Goal: Task Accomplishment & Management: Manage account settings

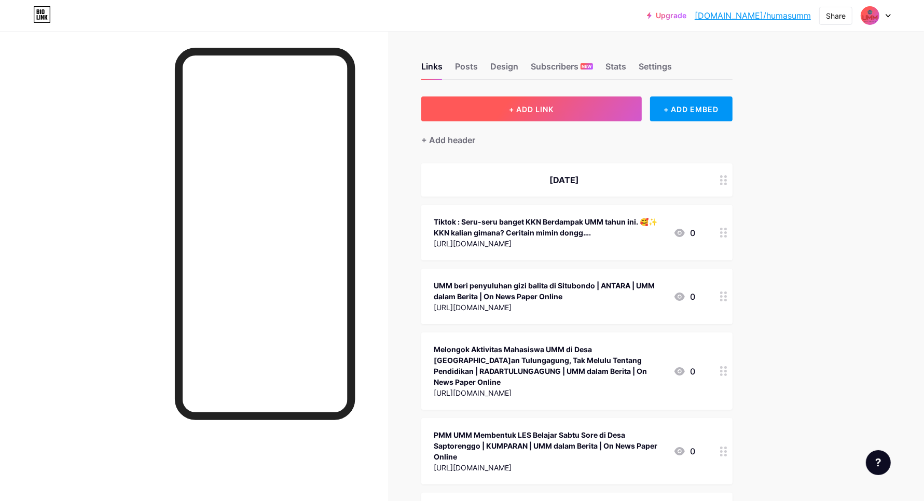
click at [554, 106] on span "+ ADD LINK" at bounding box center [531, 109] width 45 height 9
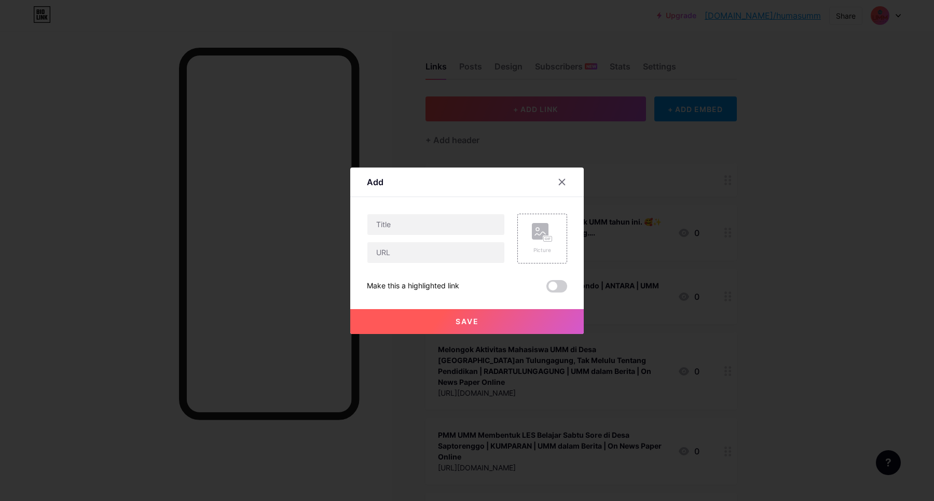
drag, startPoint x: 558, startPoint y: 177, endPoint x: 540, endPoint y: 168, distance: 20.4
click at [557, 177] on div at bounding box center [562, 182] width 19 height 19
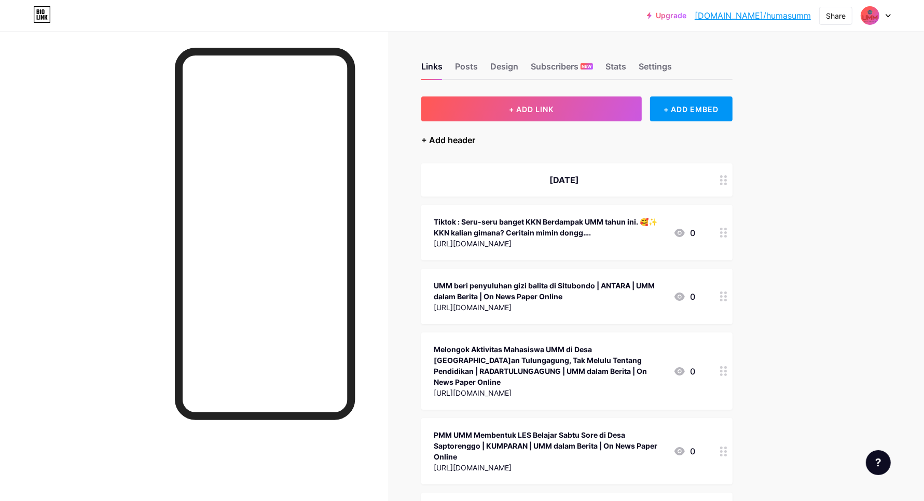
click at [460, 138] on div "+ Add header" at bounding box center [448, 140] width 54 height 12
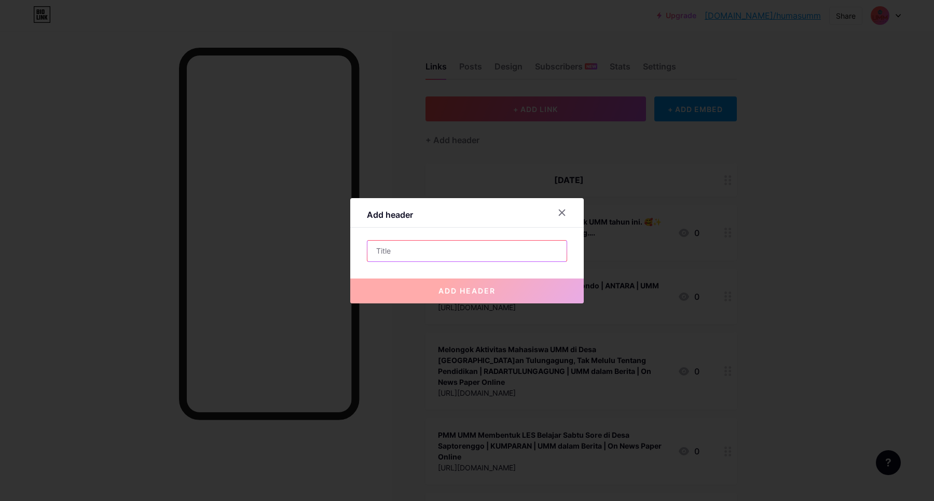
drag, startPoint x: 427, startPoint y: 248, endPoint x: 430, endPoint y: 230, distance: 18.3
click at [427, 248] on input "text" at bounding box center [466, 251] width 199 height 21
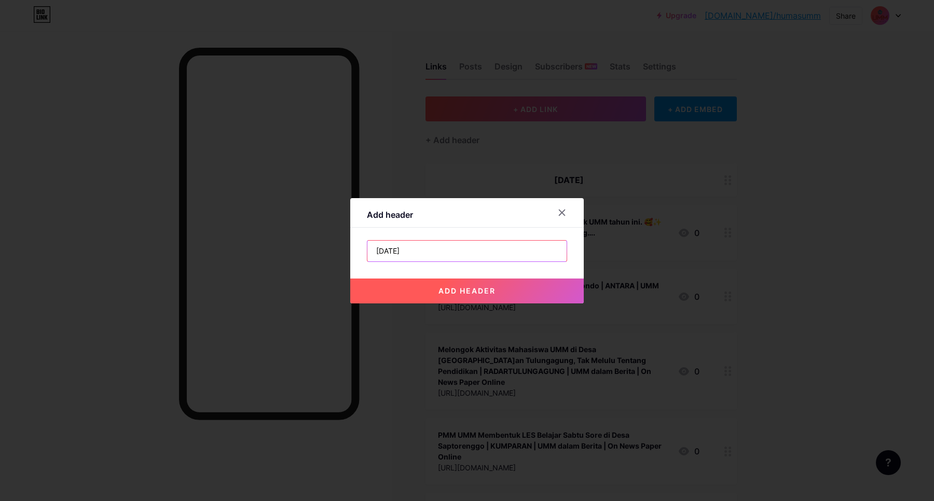
type input "[DATE]"
click at [462, 292] on span "add header" at bounding box center [466, 290] width 57 height 9
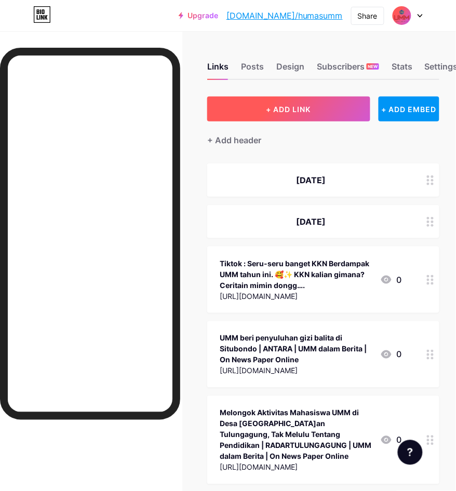
click at [296, 110] on span "+ ADD LINK" at bounding box center [288, 109] width 45 height 9
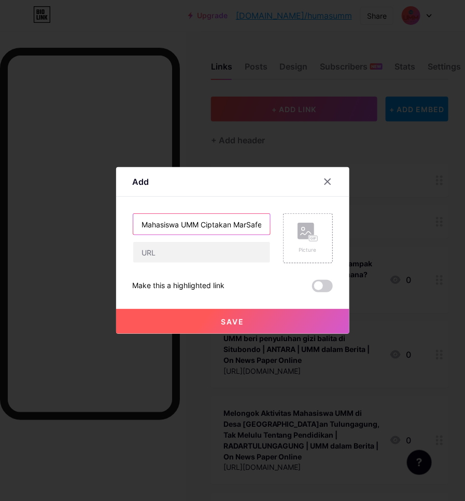
click at [202, 225] on input "Mahasiswa UMM Ciptakan MarSafe Atasi Kecelakaan Laut Nelayan" at bounding box center [201, 224] width 137 height 21
click at [242, 229] on input "Mahasiswa UMM Ciptakan MarSafe Atasi Kecelakaan Laut Nelayan | SUARAMUHAMMADIYA…" at bounding box center [201, 224] width 137 height 21
paste input "UMM dalam Berita | On News Paper Online"
type input "Mahasiswa UMM Ciptakan MarSafe Atasi Kecelakaan Laut Nelayan | SUARAMUHAMMADIYA…"
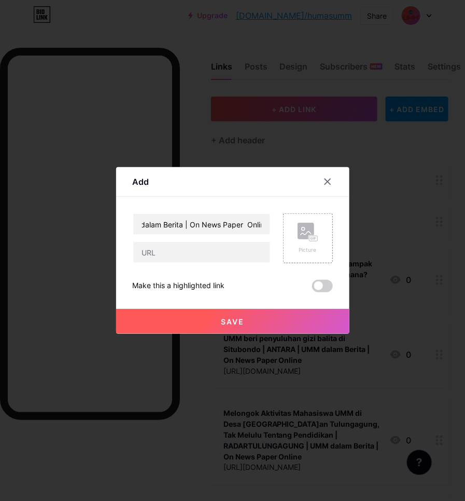
scroll to position [0, 0]
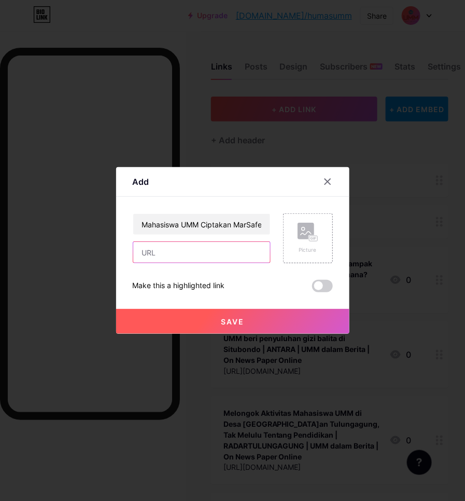
click at [149, 257] on input "text" at bounding box center [201, 252] width 137 height 21
paste input "[URL][DOMAIN_NAME]"
type input "[URL][DOMAIN_NAME]"
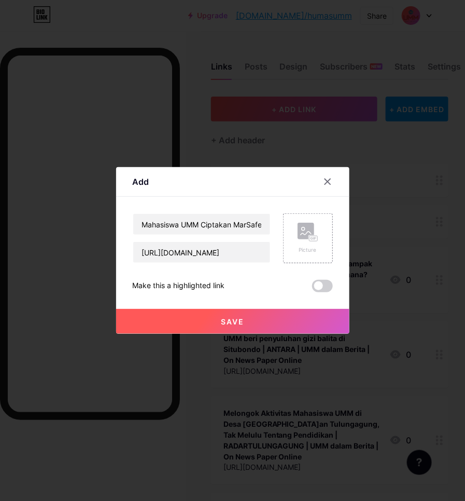
click at [212, 322] on button "Save" at bounding box center [233, 321] width 234 height 25
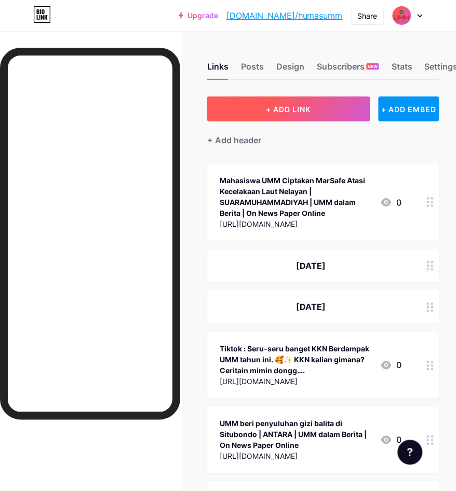
click at [273, 107] on span "+ ADD LINK" at bounding box center [288, 109] width 45 height 9
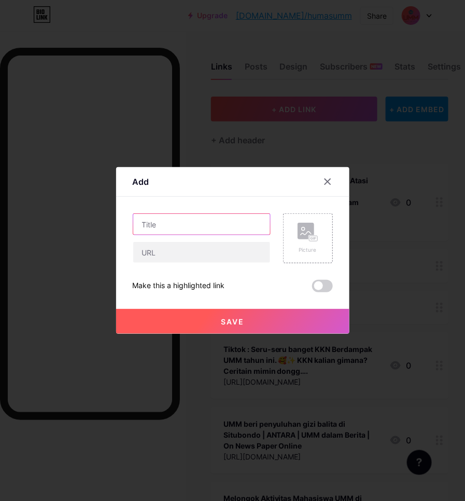
drag, startPoint x: 148, startPoint y: 229, endPoint x: 193, endPoint y: 222, distance: 45.3
click at [149, 229] on input "text" at bounding box center [201, 224] width 137 height 21
type input "i"
click at [214, 232] on input "Instagram:" at bounding box center [201, 224] width 137 height 21
paste input "Semangat merah putih membara"
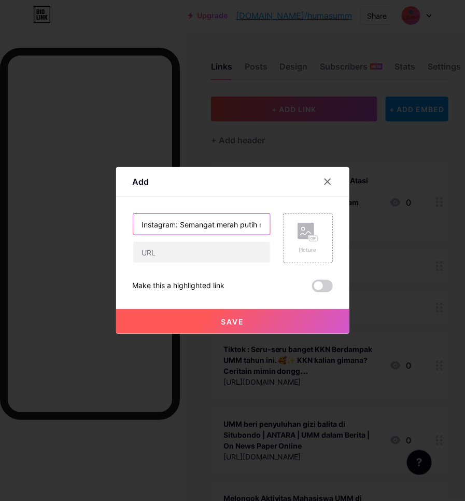
scroll to position [0, 29]
type input "Instagram: Semangat merah putih membara"
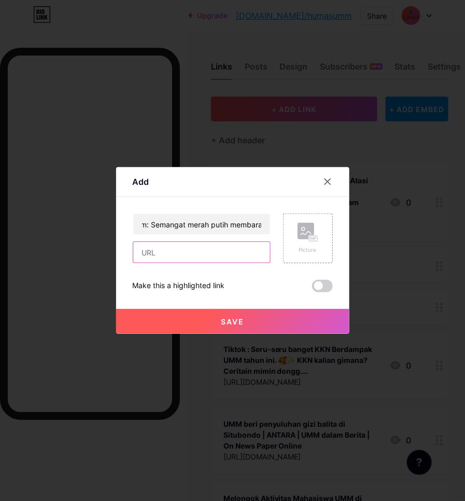
click at [205, 253] on input "text" at bounding box center [201, 252] width 137 height 21
click at [149, 252] on input "text" at bounding box center [201, 252] width 137 height 21
paste input "[URL][DOMAIN_NAME]"
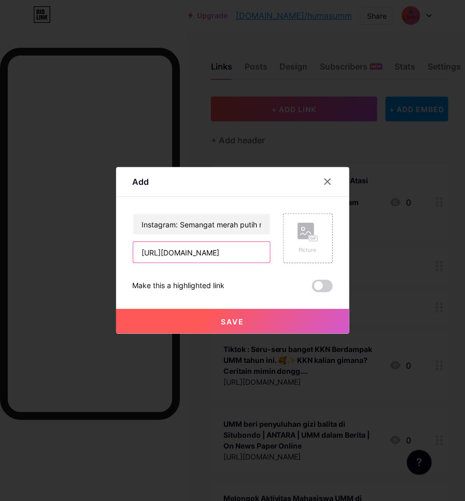
type input "[URL][DOMAIN_NAME]"
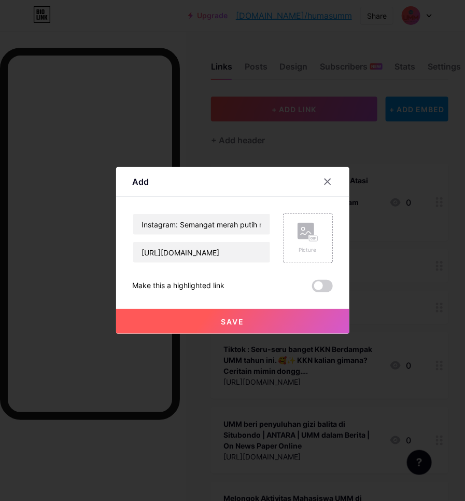
click at [213, 322] on button "Save" at bounding box center [233, 321] width 234 height 25
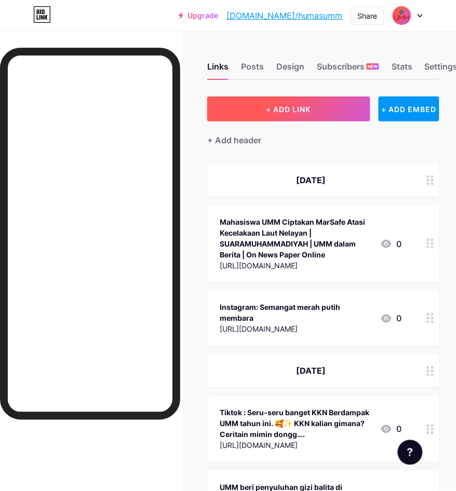
click at [270, 112] on button "+ ADD LINK" at bounding box center [288, 109] width 162 height 25
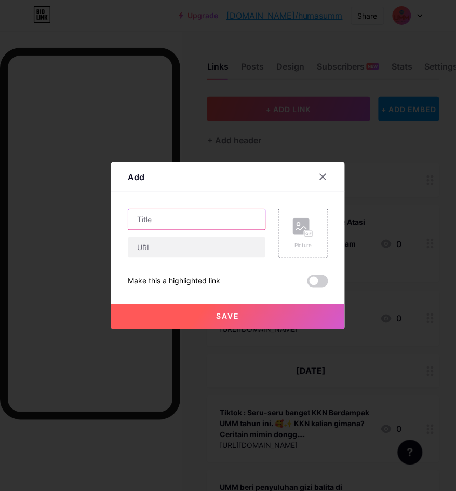
click at [167, 230] on input "text" at bounding box center [196, 219] width 137 height 21
click at [101, 227] on div at bounding box center [228, 245] width 456 height 491
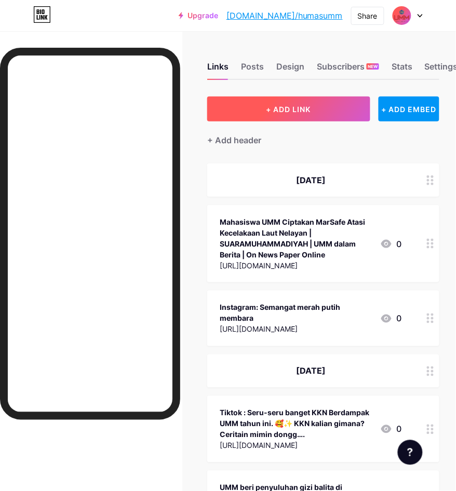
click at [257, 110] on button "+ ADD LINK" at bounding box center [288, 109] width 162 height 25
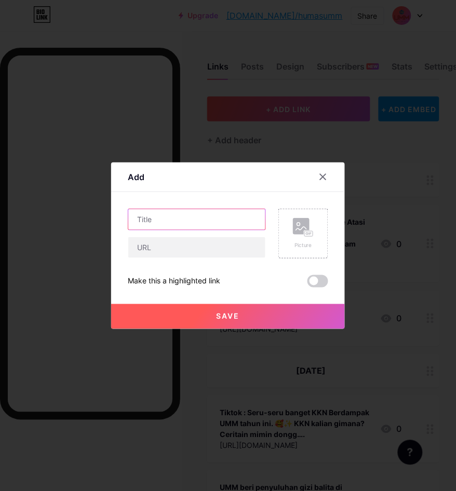
drag, startPoint x: 166, startPoint y: 222, endPoint x: 19, endPoint y: 222, distance: 147.4
click at [166, 222] on input "text" at bounding box center [196, 219] width 137 height 21
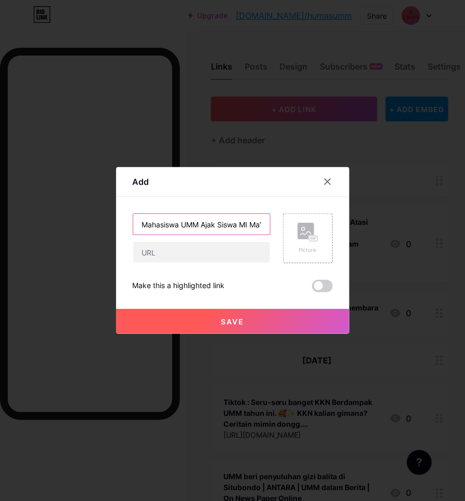
click at [255, 229] on input "Mahasiswa UMM Ajak Siswa MI Ma’[PERSON_NAME] Blitar Kenali Dunia Internet dan T…" at bounding box center [201, 224] width 137 height 21
type input "Mahasiswa UMM Ajak Siswa MI Ma’[PERSON_NAME] Blitar Kenali Dunia Internet dan T…"
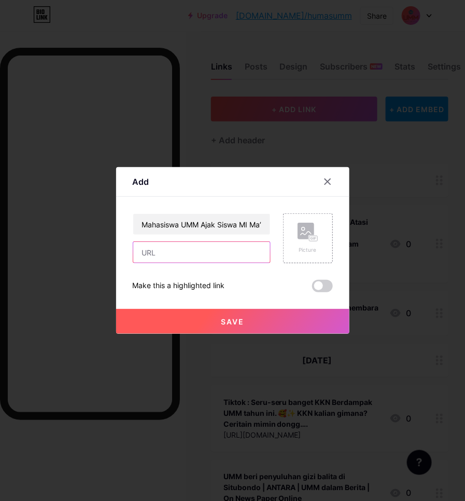
click at [185, 258] on input "text" at bounding box center [201, 252] width 137 height 21
paste input "[URL][DOMAIN_NAME]"
type input "[URL][DOMAIN_NAME]"
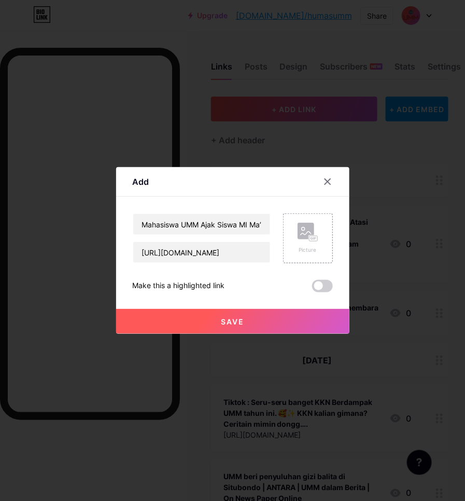
scroll to position [0, 0]
click at [241, 222] on input "Mahasiswa UMM Ajak Siswa MI Ma’[PERSON_NAME] Blitar Kenali Dunia Internet dan T…" at bounding box center [201, 224] width 137 height 21
paste input "UMM dalam Berita | On News Paper Online"
type input "Mahasiswa UMM Ajak Siswa MI Ma’[PERSON_NAME] Blitar Kenali Dunia Internet dan T…"
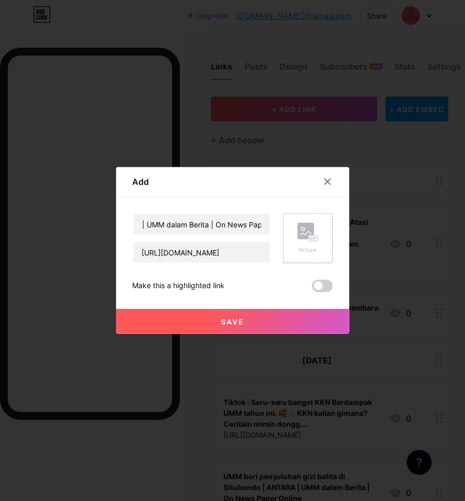
click at [252, 328] on button "Save" at bounding box center [233, 321] width 234 height 25
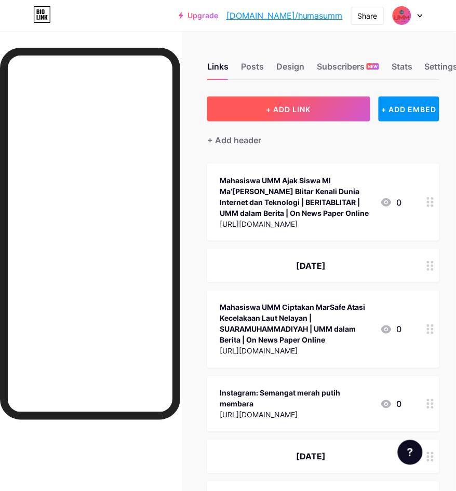
click at [286, 115] on button "+ ADD LINK" at bounding box center [288, 109] width 162 height 25
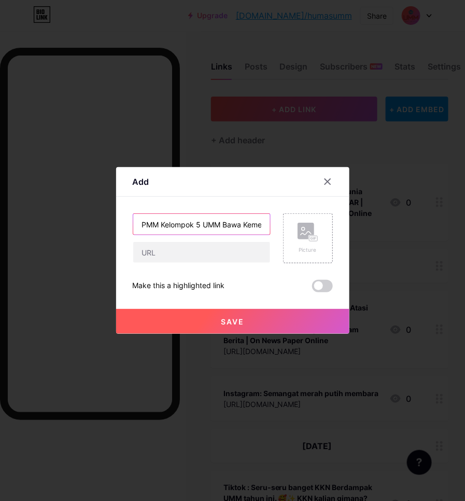
click at [244, 224] on input "PMM Kelompok 5 UMM Bawa Kemeriahan di Bulan Kemerdekaan" at bounding box center [201, 224] width 137 height 21
click at [254, 221] on input "PMM Kelompok 5 UMM Bawa Kemeriahan di Bulan Kemerdekaan | MALANGVOICE |" at bounding box center [201, 224] width 137 height 21
paste input "UMM dalam Berita | On News Paper Online"
type input "PMM Kelompok 5 UMM Bawa Kemeriahan di Bulan Kemerdekaan | MALANGVOICE | UMM dal…"
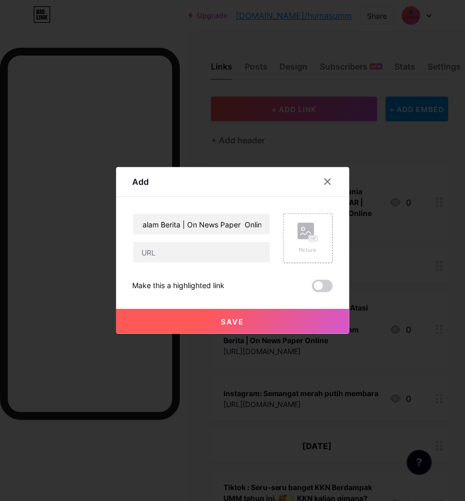
scroll to position [0, 0]
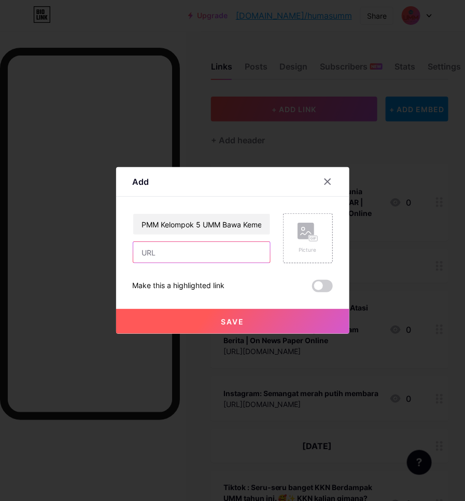
click at [161, 258] on input "text" at bounding box center [201, 252] width 137 height 21
paste input "[URL][DOMAIN_NAME]"
type input "[URL][DOMAIN_NAME]"
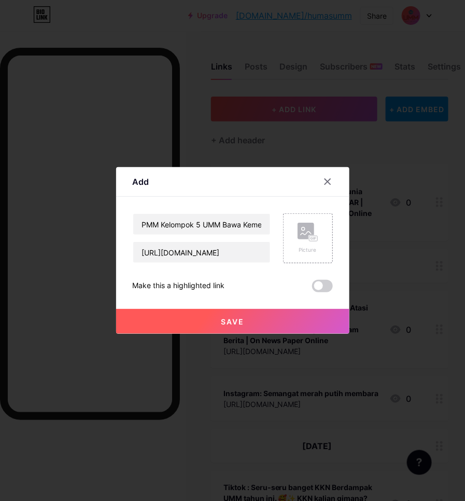
scroll to position [0, 0]
click at [188, 317] on button "Save" at bounding box center [233, 321] width 234 height 25
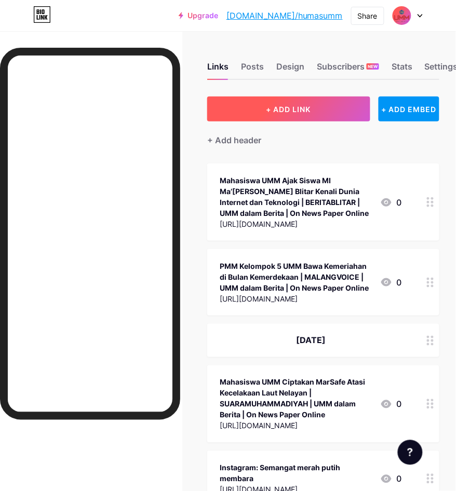
click at [305, 101] on button "+ ADD LINK" at bounding box center [288, 109] width 162 height 25
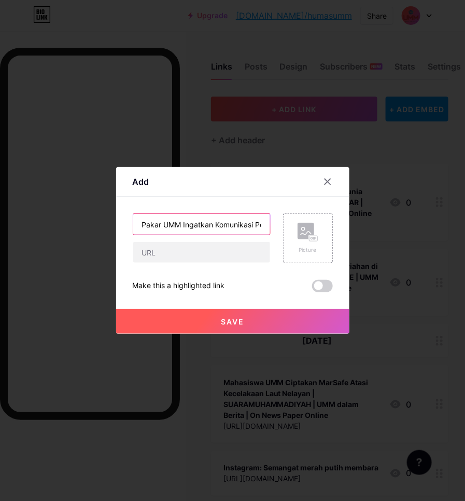
click at [239, 223] on input "Pakar UMM Ingatkan Komunikasi Pejabat yang Terkesan Pencitraan" at bounding box center [201, 224] width 137 height 21
click at [244, 227] on input "Pakar UMM Ingatkan Komunikasi Pejabat yang Terkesan Pencitraan" at bounding box center [201, 224] width 137 height 21
click at [255, 222] on input "Pakar UMM Ingatkan Komunikasi Pejabat yang Terkesan Pencitraan" at bounding box center [201, 224] width 137 height 21
click at [247, 217] on input "Pakar UMM Ingatkan Komunikasi Pejabat yang Terkesan Pencitraan | SUARAAISYIYAH |" at bounding box center [201, 224] width 137 height 21
paste input "UMM dalam Berita | On News Paper Online"
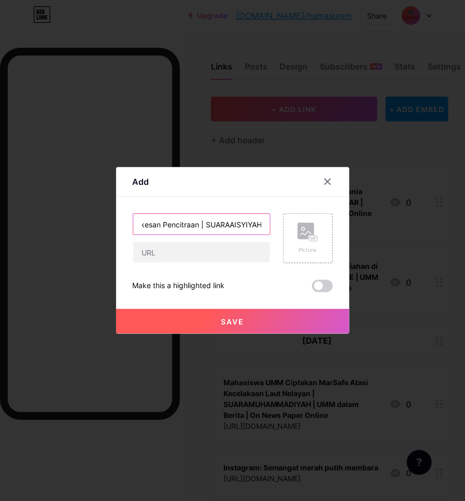
scroll to position [0, 318]
type input "Pakar UMM Ingatkan Komunikasi Pejabat yang Terkesan Pencitraan | SUARAAISYIYAH …"
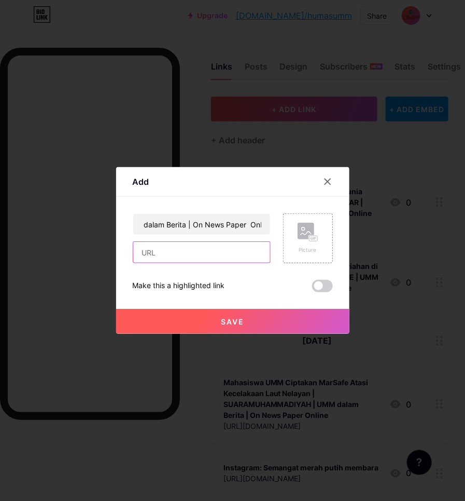
click at [211, 248] on input "text" at bounding box center [201, 252] width 137 height 21
click at [239, 258] on input "text" at bounding box center [201, 252] width 137 height 21
paste input "[URL][DOMAIN_NAME]"
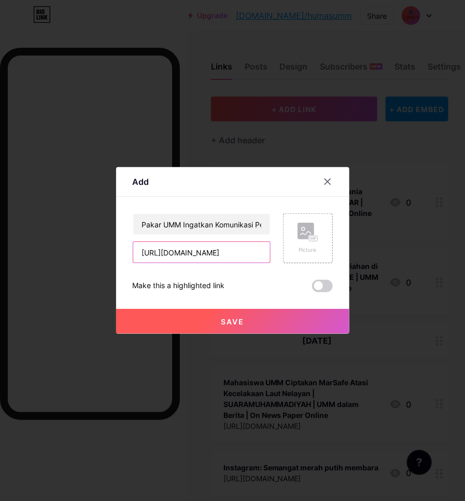
type input "[URL][DOMAIN_NAME]"
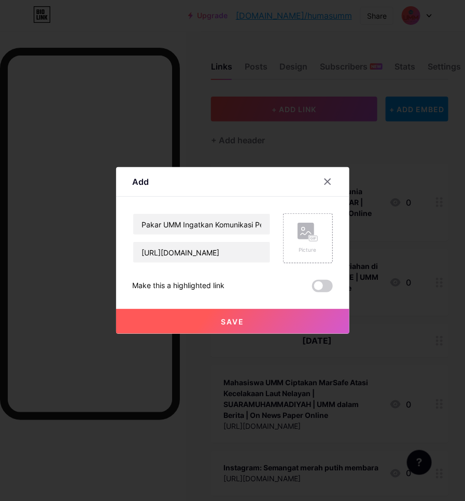
click at [263, 315] on button "Save" at bounding box center [233, 321] width 234 height 25
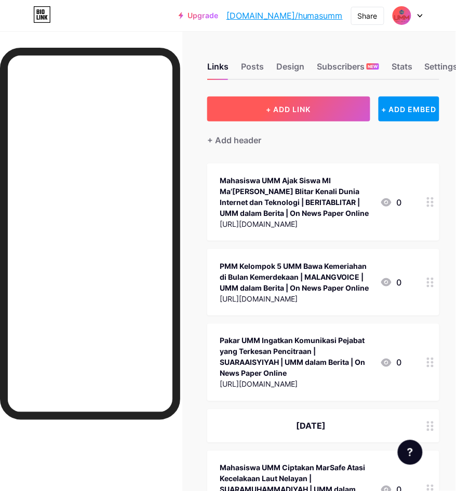
click at [261, 118] on button "+ ADD LINK" at bounding box center [288, 109] width 162 height 25
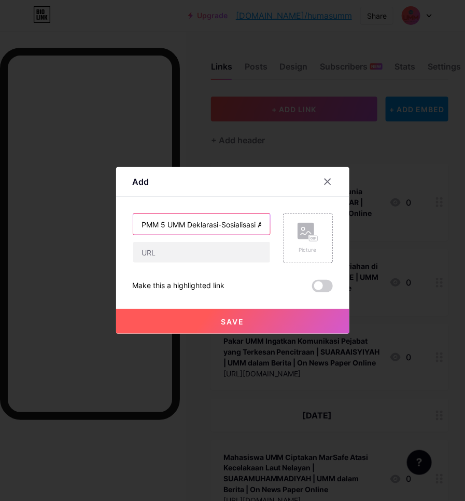
click at [214, 226] on input "PMM 5 UMM Deklarasi-Sosialisasi Anti Bullying Pada Siswa SMA [DEMOGRAPHIC_DATA]…" at bounding box center [201, 224] width 137 height 21
click at [214, 231] on input "PMM 5 UMM Deklarasi-Sosialisasi Anti Bullying Pada Siswa SMA [DEMOGRAPHIC_DATA]…" at bounding box center [201, 224] width 137 height 21
paste input "UMM dalam Berita | On News Paper Online"
type input "PMM 5 UMM Deklarasi-Sosialisasi Anti Bullying Pada Siswa SMA [DEMOGRAPHIC_DATA]…"
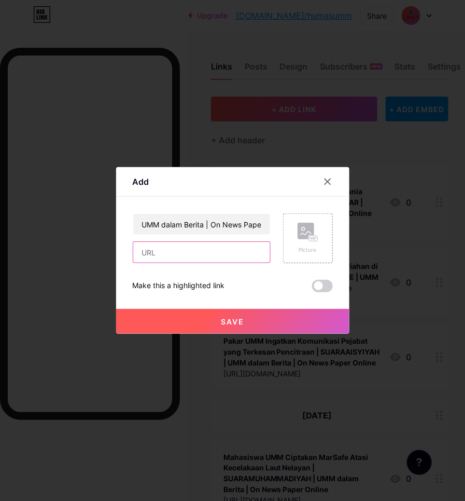
click at [209, 250] on input "text" at bounding box center [201, 252] width 137 height 21
click at [161, 247] on input "text" at bounding box center [201, 252] width 137 height 21
paste input "[URL][DOMAIN_NAME]"
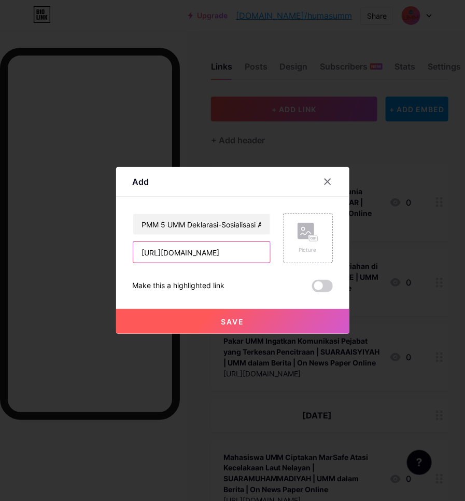
type input "[URL][DOMAIN_NAME]"
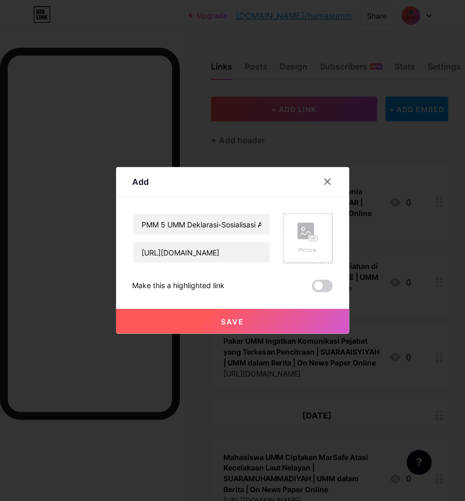
scroll to position [0, 0]
click at [202, 318] on button "Save" at bounding box center [233, 321] width 234 height 25
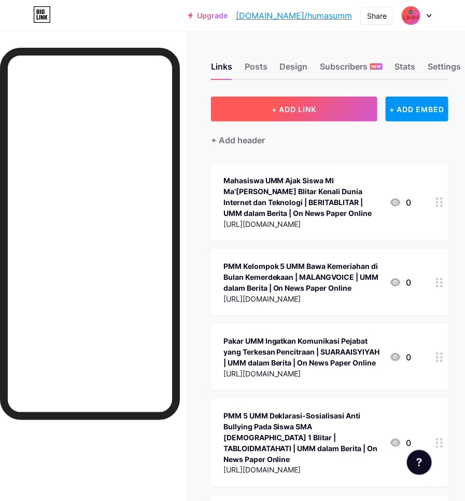
click at [281, 105] on span "+ ADD LINK" at bounding box center [294, 109] width 45 height 9
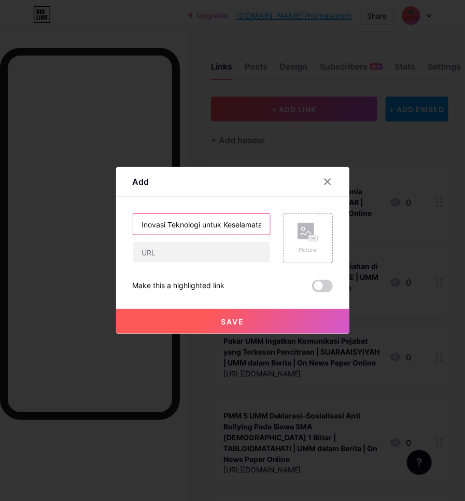
click at [209, 224] on input "Inovasi Teknologi untuk Keselamatan Nelayan, Mahasiswa UMM Hadirkan MarSafe" at bounding box center [201, 224] width 137 height 21
click at [248, 225] on input "Inovasi Teknologi untuk Keselamatan Nelayan, Mahasiswa UMM Hadirkan MarSafe | M…" at bounding box center [201, 224] width 137 height 21
paste input "UMM dalam Berita | On News Paper Online"
type input "Inovasi Teknologi untuk Keselamatan Nelayan, Mahasiswa UMM Hadirkan MarSafe | M…"
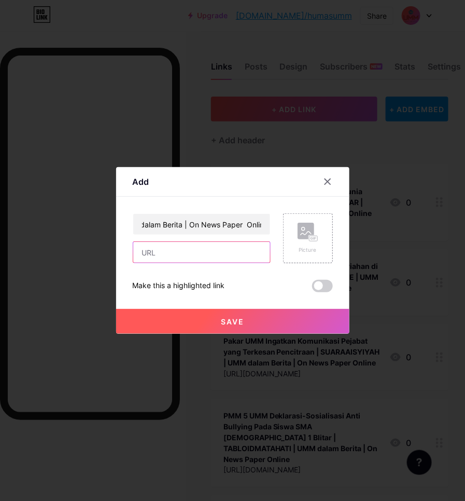
click at [197, 254] on input "text" at bounding box center [201, 252] width 137 height 21
click at [190, 257] on input "text" at bounding box center [201, 252] width 137 height 21
paste input "[URL][DOMAIN_NAME]"
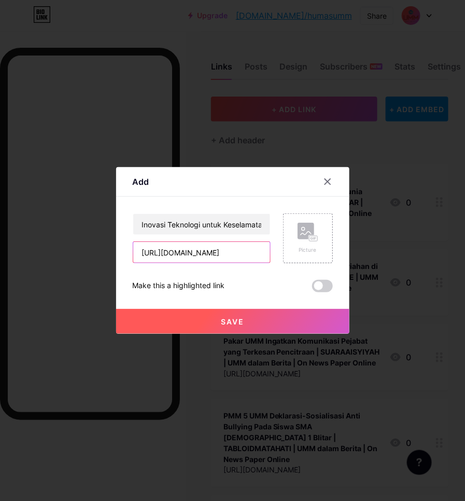
type input "[URL][DOMAIN_NAME]"
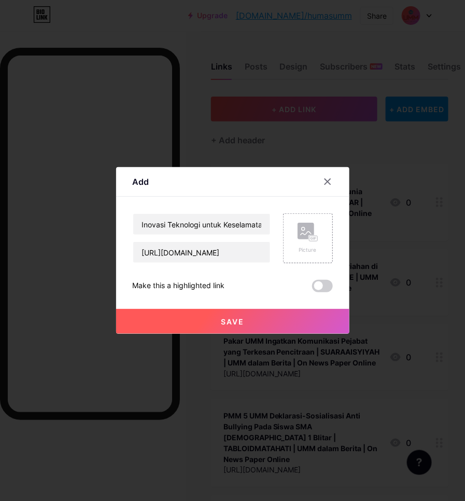
click at [214, 324] on button "Save" at bounding box center [233, 321] width 234 height 25
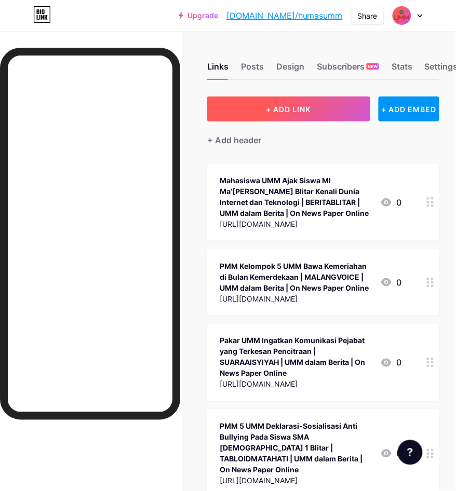
click at [261, 109] on button "+ ADD LINK" at bounding box center [288, 109] width 162 height 25
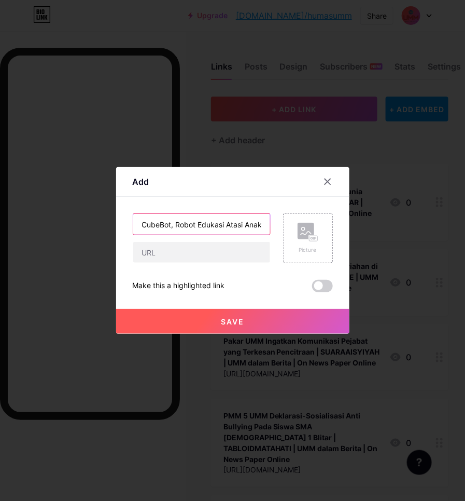
click at [238, 230] on input "CubeBot, Robot Edukasi Atasi Anak Kecanduan Gawai | VALIDNEWS |" at bounding box center [201, 224] width 137 height 21
paste input "UMM dalam Berita | On News Paper Online"
type input "CubeBot, Robot Edukasi Atasi Anak Kecanduan Gawai | VALIDNEWS | UMM dalam Berit…"
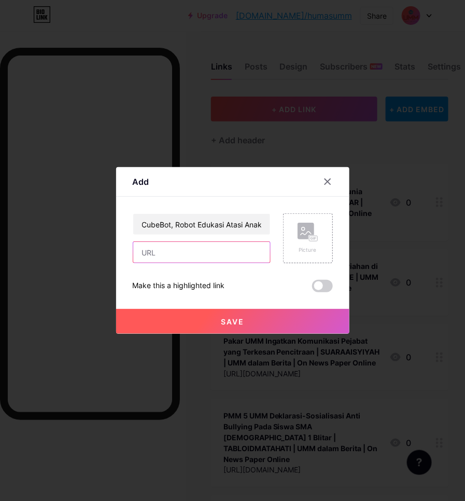
click at [182, 244] on input "text" at bounding box center [201, 252] width 137 height 21
paste input "[URL][DOMAIN_NAME]"
type input "[URL][DOMAIN_NAME]"
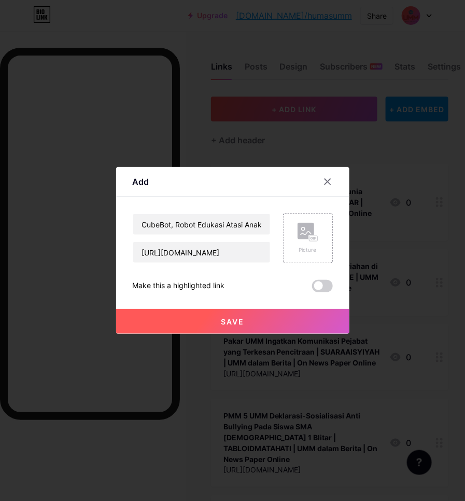
scroll to position [0, 0]
click at [238, 325] on span "Save" at bounding box center [232, 321] width 23 height 9
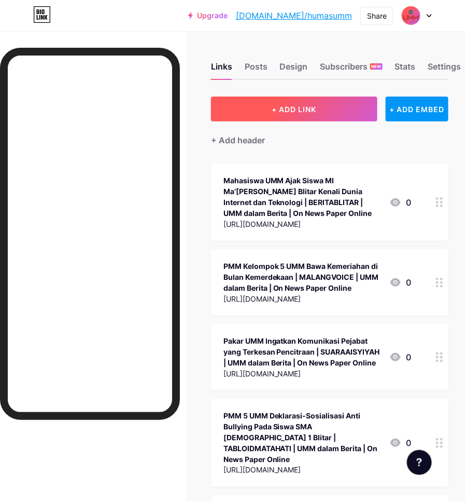
click at [304, 100] on button "+ ADD LINK" at bounding box center [294, 109] width 167 height 25
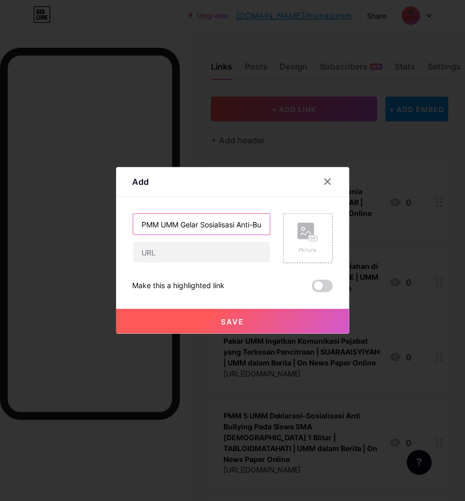
click at [190, 221] on input "PMM UMM Gelar Sosialisasi Anti-Bullying di SMA [DEMOGRAPHIC_DATA] 1 Blitar" at bounding box center [201, 224] width 137 height 21
click at [235, 222] on input "PMM UMM Gelar Sosialisasi Anti-Bullying di SMA [DEMOGRAPHIC_DATA] 1 Blitar" at bounding box center [201, 224] width 137 height 21
drag, startPoint x: 248, startPoint y: 221, endPoint x: 245, endPoint y: 212, distance: 9.2
click at [247, 221] on input "PMM UMM Gelar Sosialisasi Anti-Bullying di SMA [DEMOGRAPHIC_DATA] 1 Blitar | TI…" at bounding box center [201, 224] width 137 height 21
paste input "UMM dalam Berita | On News Paper Online"
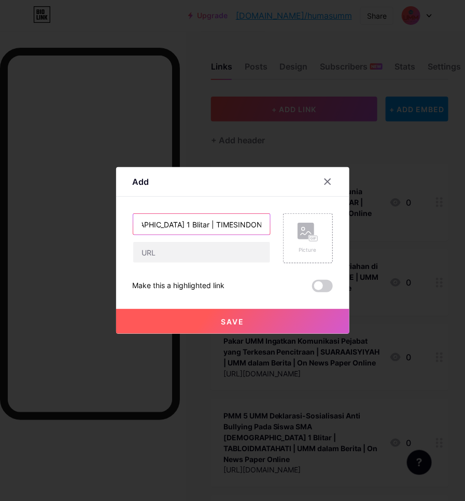
scroll to position [0, 346]
type input "PMM UMM Gelar Sosialisasi Anti-Bullying di SMA [DEMOGRAPHIC_DATA] 1 Blitar | TI…"
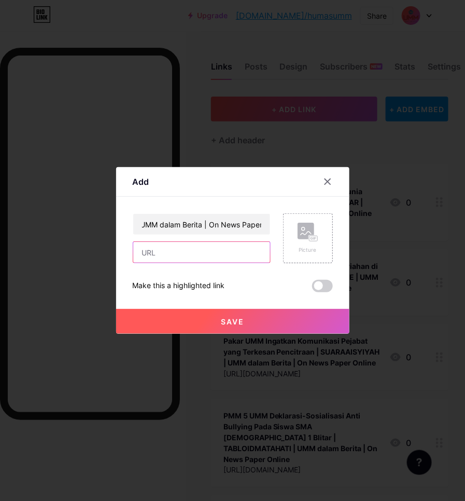
scroll to position [0, 0]
drag, startPoint x: 201, startPoint y: 252, endPoint x: 188, endPoint y: 244, distance: 14.7
click at [201, 252] on input "text" at bounding box center [201, 252] width 137 height 21
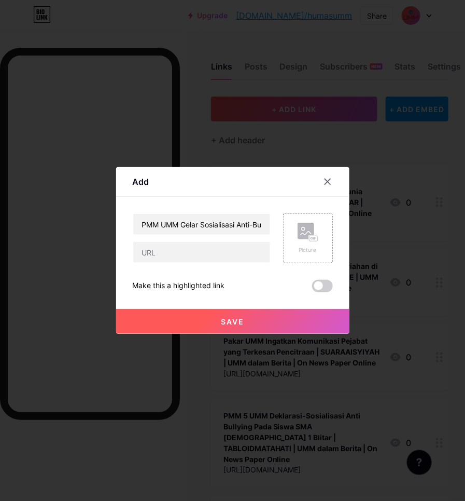
click at [165, 265] on div "PMM UMM Gelar Sosialisasi Anti-Bullying di SMA [DEMOGRAPHIC_DATA] 1 Blitar | TI…" at bounding box center [233, 252] width 200 height 79
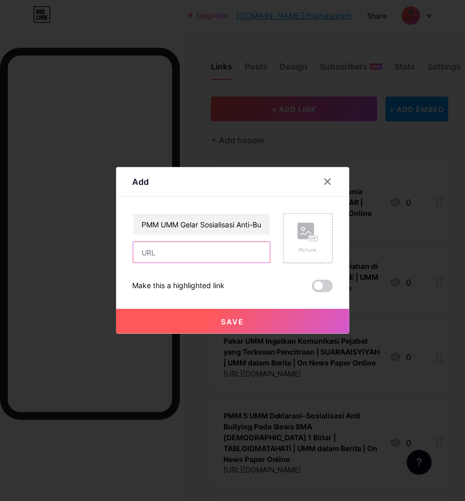
click at [167, 253] on input "text" at bounding box center [201, 252] width 137 height 21
paste input "[URL][DOMAIN_NAME][GEOGRAPHIC_DATA]"
type input "[URL][DOMAIN_NAME][GEOGRAPHIC_DATA]"
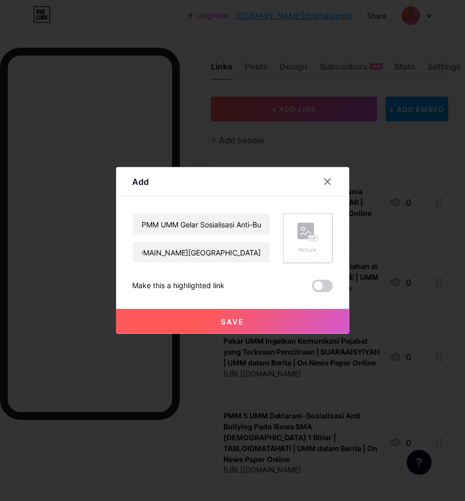
click at [251, 320] on button "Save" at bounding box center [233, 321] width 234 height 25
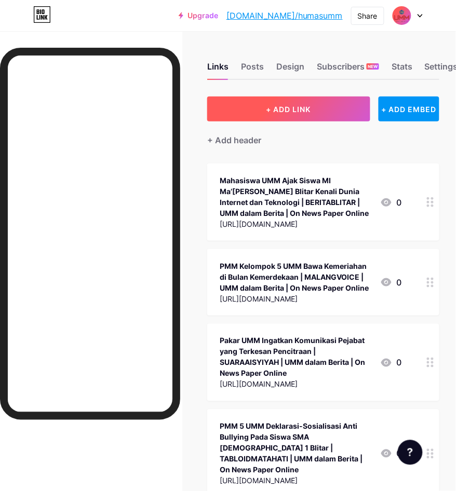
click at [292, 101] on button "+ ADD LINK" at bounding box center [288, 109] width 162 height 25
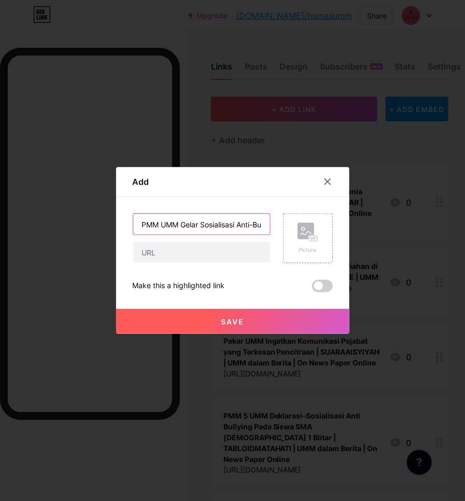
click at [213, 223] on input "PMM UMM Gelar Sosialisasi Anti-Bullying di SMA [DEMOGRAPHIC_DATA] 1 Blitar" at bounding box center [201, 224] width 137 height 21
type input "PMM UMM Gelar Sosialisasi Anti-Bullying di SMA [DEMOGRAPHIC_DATA] 1 Blitar |"
click at [324, 181] on icon at bounding box center [328, 181] width 8 height 8
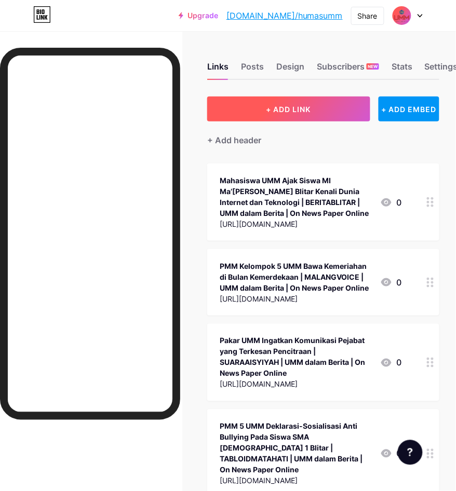
click at [311, 106] on span "+ ADD LINK" at bounding box center [288, 109] width 45 height 9
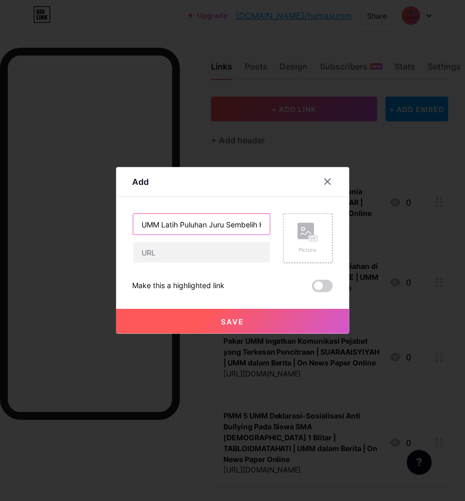
click at [216, 226] on input "UMM Latih Puluhan Juru Sembelih Halal Profesional" at bounding box center [201, 224] width 137 height 21
click at [257, 230] on input "UMM Latih Puluhan Juru Sembelih Halal Profesional | KLIKMU |" at bounding box center [201, 224] width 137 height 21
paste input "UMM dalam Berita | On News Paper Online"
type input "UMM Latih Puluhan Juru Sembelih Halal Profesional | KLIKMU | UMM dalam Berita |…"
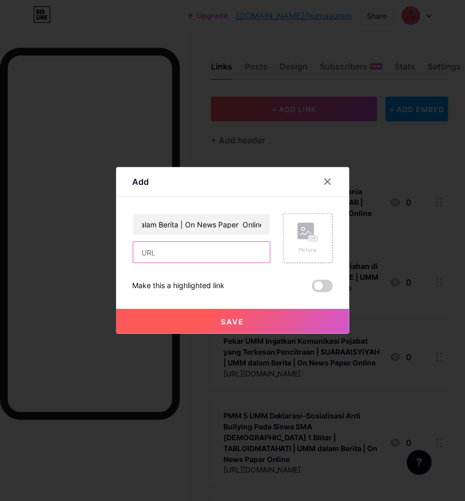
drag, startPoint x: 154, startPoint y: 254, endPoint x: 121, endPoint y: 236, distance: 37.4
click at [153, 254] on input "text" at bounding box center [201, 252] width 137 height 21
click at [162, 253] on input "text" at bounding box center [201, 252] width 137 height 21
paste input "[URL][DOMAIN_NAME]"
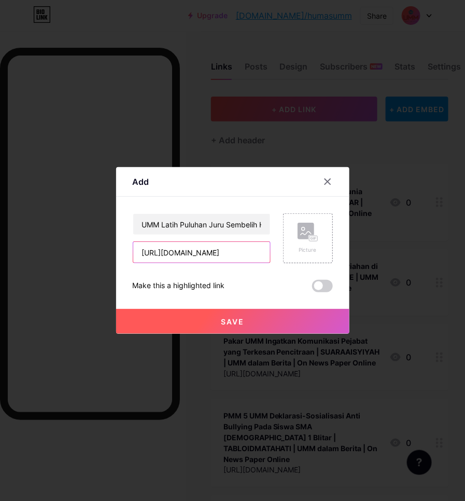
scroll to position [0, 120]
type input "[URL][DOMAIN_NAME]"
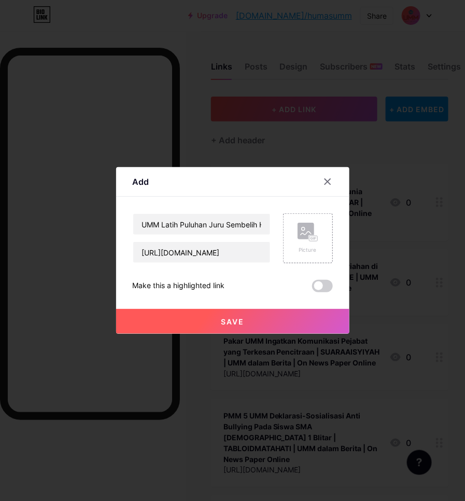
click at [218, 314] on button "Save" at bounding box center [233, 321] width 234 height 25
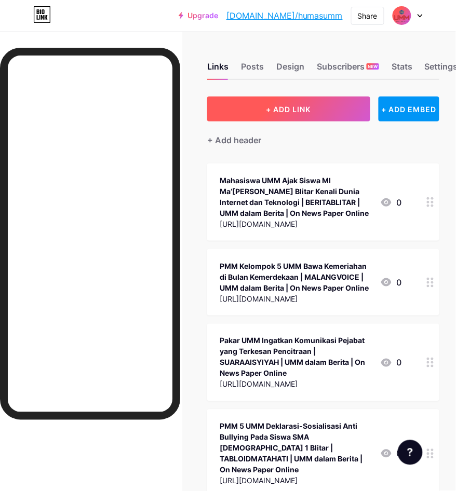
click at [311, 108] on span "+ ADD LINK" at bounding box center [288, 109] width 45 height 9
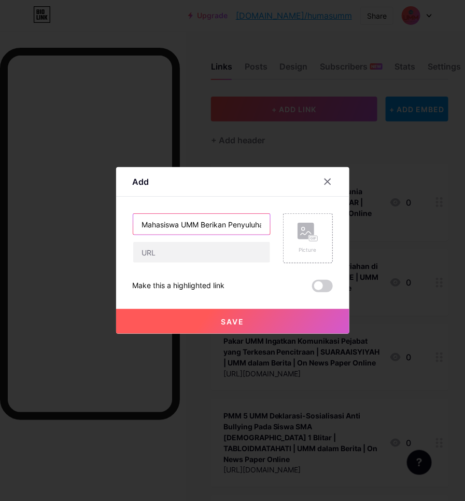
click at [242, 225] on input "Mahasiswa UMM Berikan Penyuluhan Hukum Cegah Kenakalan Remaja" at bounding box center [201, 224] width 137 height 21
click at [248, 226] on input "Mahasiswa UMM Berikan Penyuluhan Hukum Cegah Kenakalan Remaja | RRI |" at bounding box center [201, 224] width 137 height 21
paste input "UMM dalam Berita | On News Paper Online"
type input "Mahasiswa UMM Berikan Penyuluhan Hukum Cegah Kenakalan Remaja | RRI | UMM dalam…"
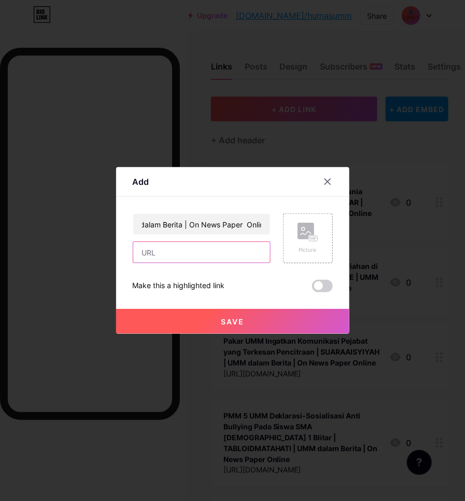
click at [219, 248] on input "text" at bounding box center [201, 252] width 137 height 21
click at [163, 245] on input "text" at bounding box center [201, 252] width 137 height 21
paste input "[URL][DOMAIN_NAME][GEOGRAPHIC_DATA]"
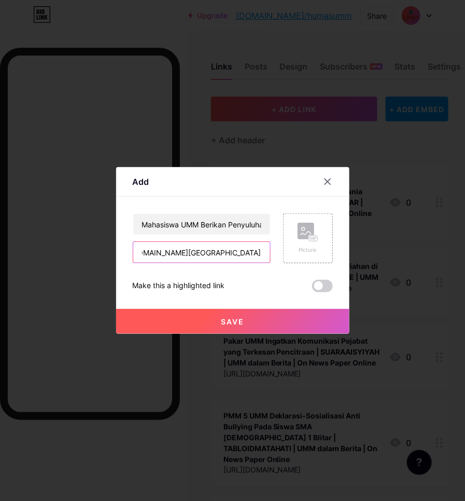
type input "[URL][DOMAIN_NAME][GEOGRAPHIC_DATA]"
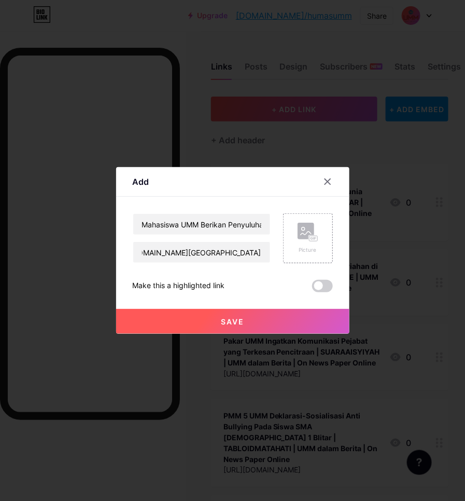
click at [213, 314] on button "Save" at bounding box center [233, 321] width 234 height 25
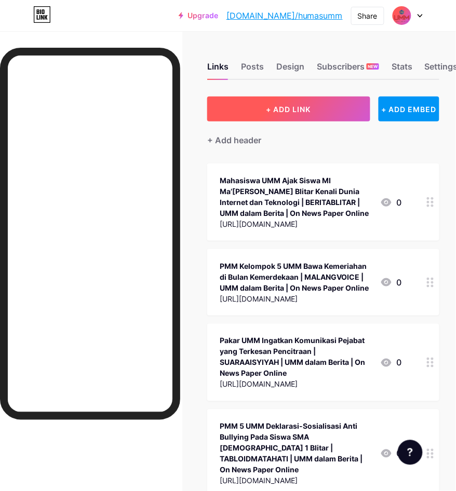
click at [283, 105] on span "+ ADD LINK" at bounding box center [288, 109] width 45 height 9
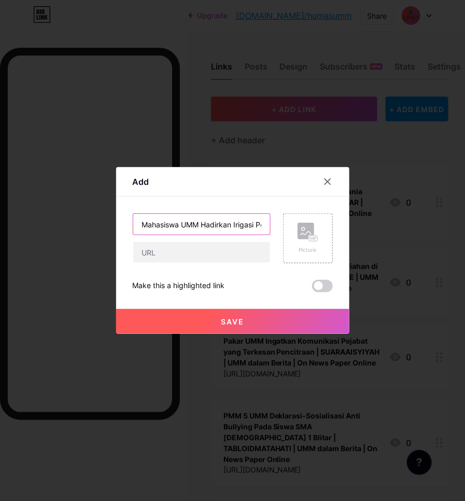
click at [200, 223] on input "Mahasiswa UMM Hadirkan Irigasi Pertanian Bertenaga Angin" at bounding box center [201, 224] width 137 height 21
click at [229, 227] on input "Mahasiswa UMM Hadirkan Irigasi Pertanian Bertenaga Angin | MAKLUMAT |" at bounding box center [201, 224] width 137 height 21
paste input "UMM dalam Berita | On News Paper Online"
type input "Mahasiswa UMM Hadirkan Irigasi Pertanian Bertenaga Angin | MAKLUMAT | UMM dalam…"
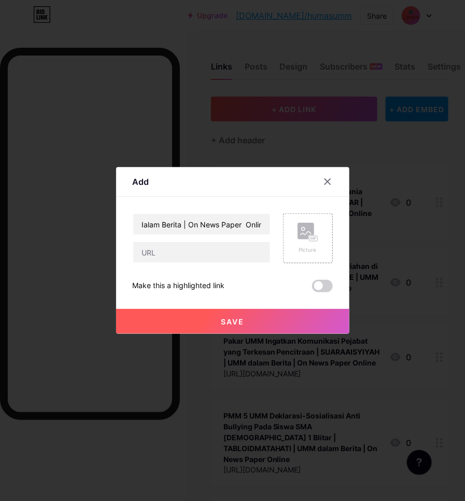
scroll to position [0, 0]
click at [187, 263] on div "Mahasiswa UMM Hadirkan Irigasi Pertanian Bertenaga Angin | MAKLUMAT | UMM dalam…" at bounding box center [233, 252] width 200 height 79
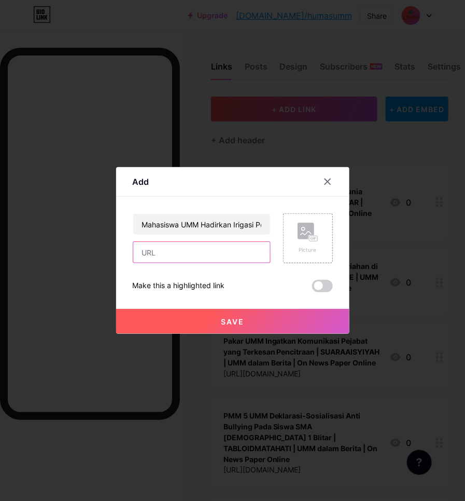
click at [190, 254] on input "text" at bounding box center [201, 252] width 137 height 21
click at [151, 253] on input "text" at bounding box center [201, 252] width 137 height 21
paste input "[URL][DOMAIN_NAME]"
type input "[URL][DOMAIN_NAME]"
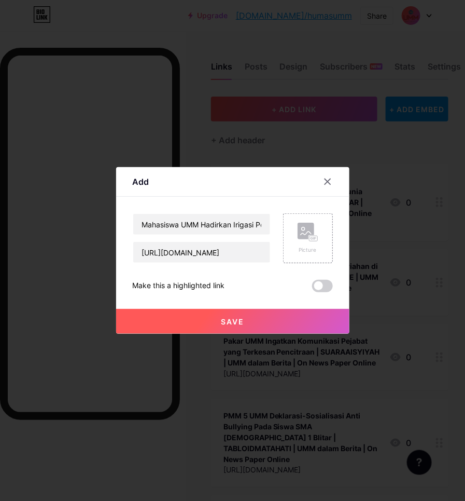
click at [209, 320] on button "Save" at bounding box center [233, 321] width 234 height 25
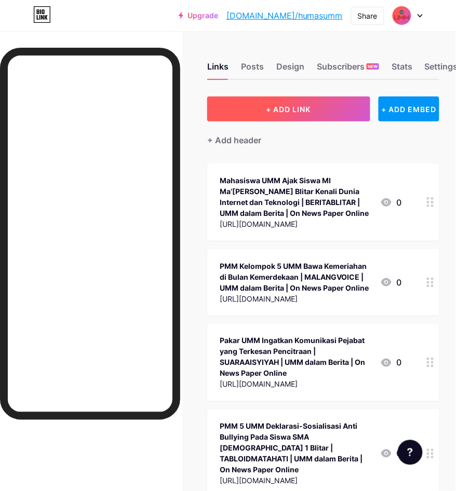
click at [327, 101] on button "+ ADD LINK" at bounding box center [288, 109] width 162 height 25
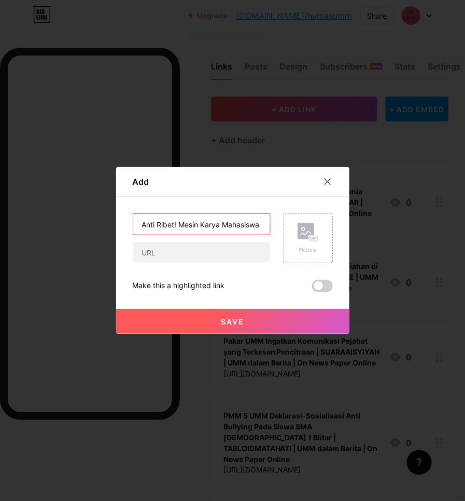
click at [203, 227] on input "Anti Ribet! Mesin Karya Mahasiswa UMM Ini Bikin Sampah Organik Langsung Jadi Ko…" at bounding box center [201, 224] width 137 height 21
click at [212, 224] on input "Anti Ribet! Mesin Karya Mahasiswa UMM Ini Bikin Sampah Organik Langsung Jadi Ko…" at bounding box center [201, 224] width 137 height 21
paste input "UMM dalam Berita | On News Paper Online"
type input "Anti Ribet! Mesin Karya Mahasiswa UMM Ini Bikin Sampah Organik Langsung Jadi Ko…"
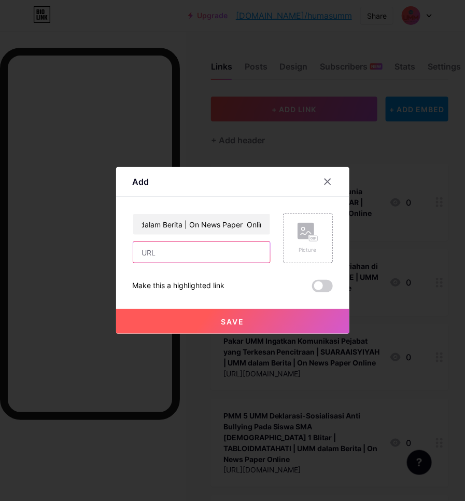
click at [190, 243] on input "text" at bounding box center [201, 252] width 137 height 21
click at [164, 259] on input "text" at bounding box center [201, 252] width 137 height 21
paste input "[URL][DOMAIN_NAME]"
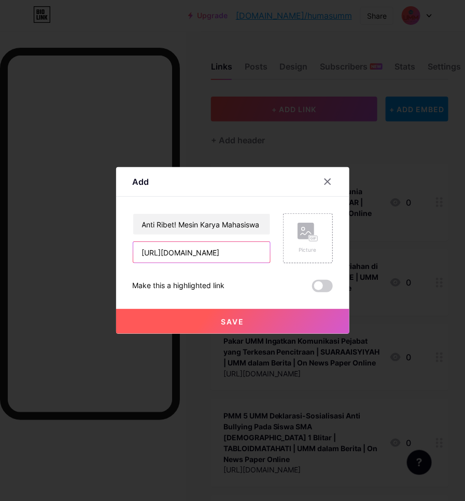
type input "[URL][DOMAIN_NAME]"
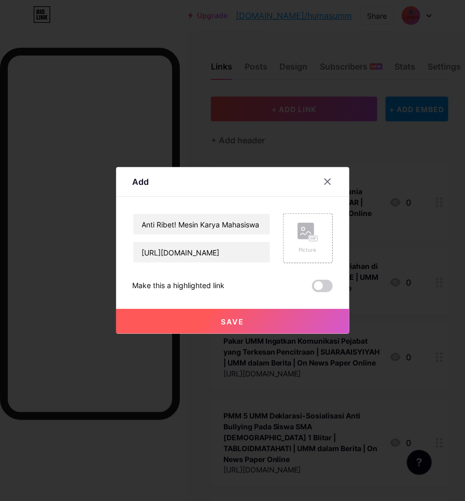
click at [238, 318] on span "Save" at bounding box center [232, 321] width 23 height 9
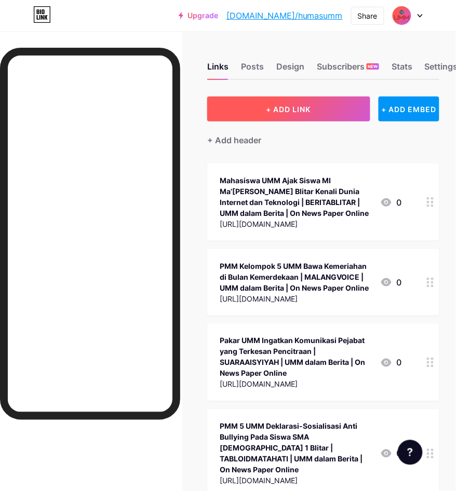
click at [307, 112] on span "+ ADD LINK" at bounding box center [288, 109] width 45 height 9
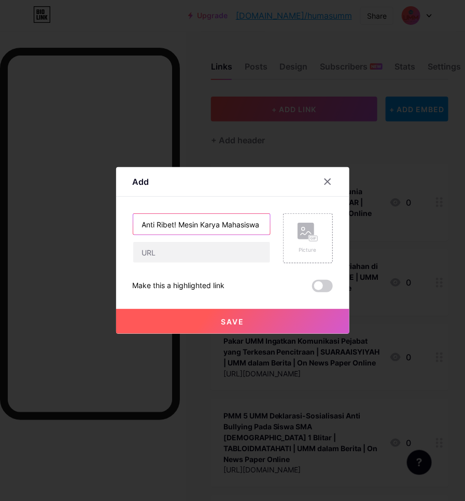
click at [195, 225] on input "Anti Ribet! Mesin Karya Mahasiswa UMM Ini Bikin Sampah Organik Langsung Jadi Ko…" at bounding box center [201, 224] width 137 height 21
click at [239, 219] on input "Anti Ribet! Mesin Karya Mahasiswa UMM Ini Bikin Sampah Organik Langsung Jadi Ko…" at bounding box center [201, 224] width 137 height 21
type input "Anti Ribet! Mesin Karya Mahaiswa UMM Ini Bikin Sampah Organik Langsung Jadi Kom…"
click at [207, 227] on input "Temukan Inovasi, 6 Mahasiswa UMM Lulus Tanpa Skripsi" at bounding box center [201, 224] width 137 height 21
click at [242, 217] on input "Temukan Inovasi, 6 Mahasiswa UMM Lulus Tanpa Skripsi | SURYAKABAR |" at bounding box center [201, 224] width 137 height 21
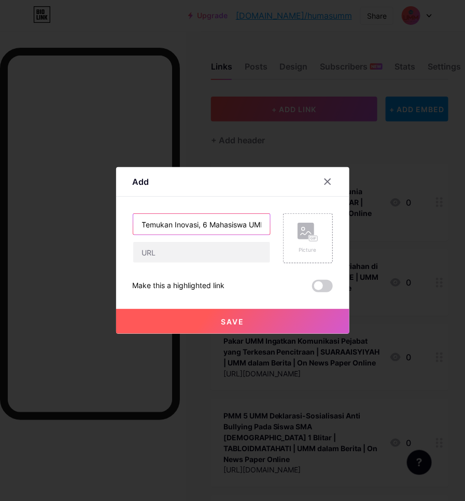
scroll to position [0, 131]
paste input "UMM dalam Berita | On News Paper Online"
type input "Temukan Inovasi, 6 Mahasiswa UMM Lulus Tanpa Skripsi | SURYAKABAR | UMM dalam B…"
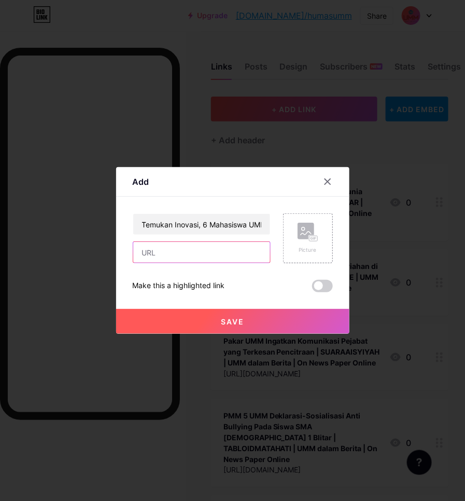
click at [155, 259] on input "text" at bounding box center [201, 252] width 137 height 21
paste input "[URL][DOMAIN_NAME]"
type input "[URL][DOMAIN_NAME]"
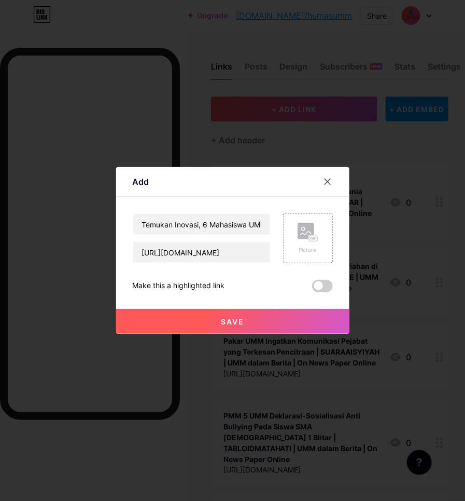
click at [201, 327] on button "Save" at bounding box center [233, 321] width 234 height 25
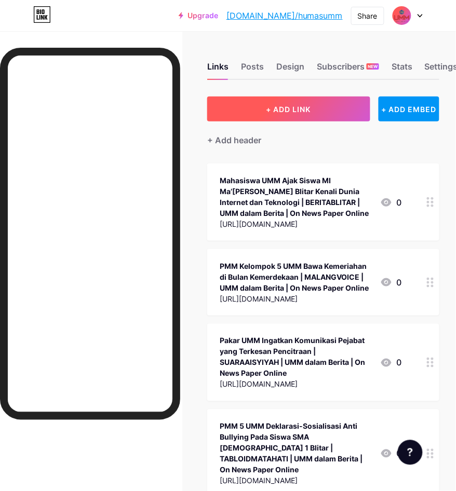
click at [320, 102] on button "+ ADD LINK" at bounding box center [288, 109] width 162 height 25
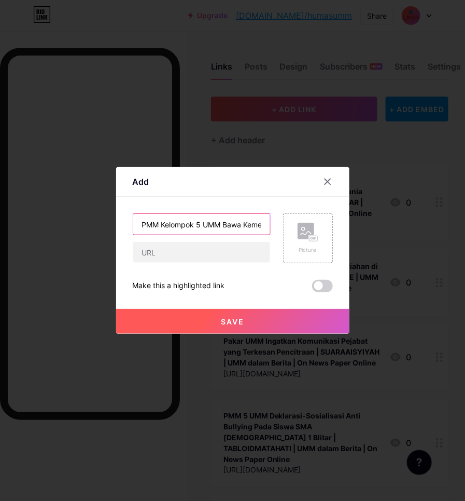
click at [207, 224] on input "PMM Kelompok 5 UMM Bawa Kemeriahan di Bulan Kemerdekaan" at bounding box center [201, 224] width 137 height 21
click at [215, 231] on input "PMM Kelompok 5 UMM Bawa Kemeriahan di Bulan Kemerdekaan | MALANGVOICE |" at bounding box center [201, 224] width 137 height 21
paste input "UMM dalam Berita | On News Paper Online"
type input "PMM Kelompok 5 UMM Bawa Kemeriahan di Bulan Kemerdekaan | MALANGVOICE | UMM dal…"
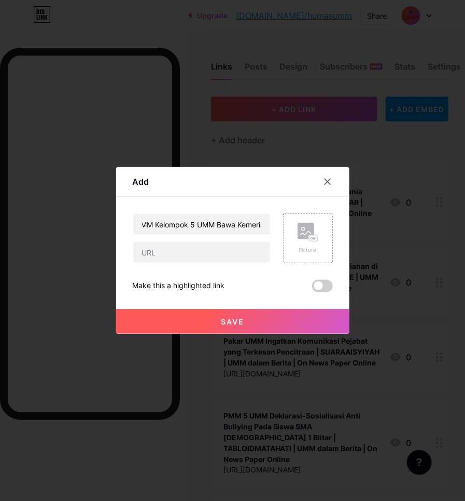
scroll to position [0, 0]
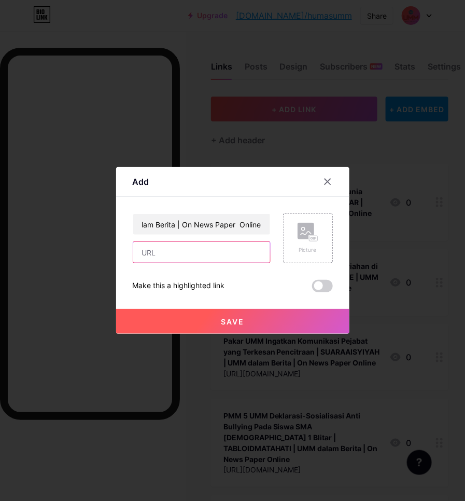
click at [172, 247] on input "text" at bounding box center [201, 252] width 137 height 21
paste input "[URL][DOMAIN_NAME]"
type input "[URL][DOMAIN_NAME]"
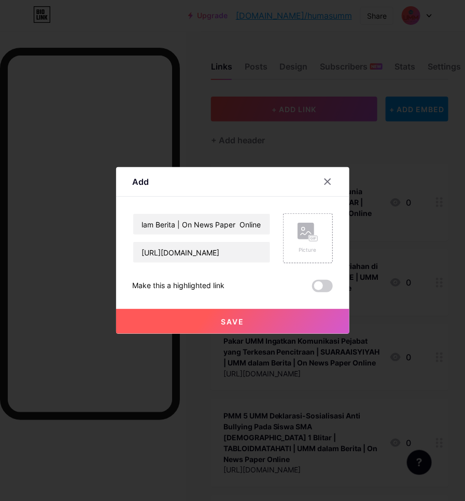
click at [211, 314] on button "Save" at bounding box center [233, 321] width 234 height 25
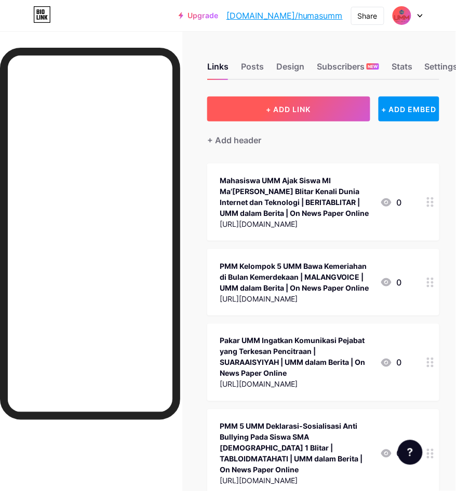
click at [282, 113] on span "+ ADD LINK" at bounding box center [288, 109] width 45 height 9
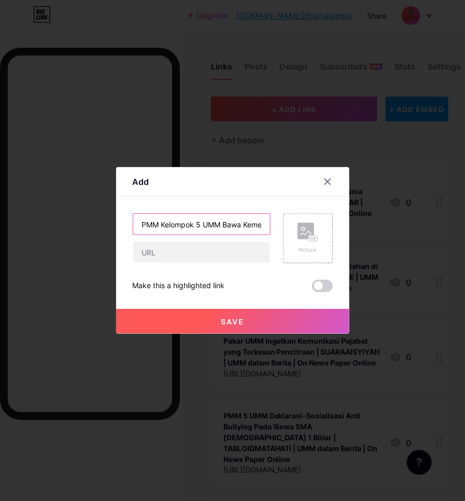
click at [167, 224] on input "PMM Kelompok 5 UMM Bawa Kemeriahan di Bulan Kemerdekaan" at bounding box center [201, 224] width 137 height 21
click at [242, 222] on input "PMM Kelompok 5 UMM Bawa Kemeriahan di Bulan Kemerdekaan | BERITASATU |" at bounding box center [201, 224] width 137 height 21
paste input "UMM dalam Berita | On News Paper Online"
type input "PMM Kelompok 5 UMM Bawa Kemeriahan di Bulan Kemerdekaan | BERITASATU | UMM dala…"
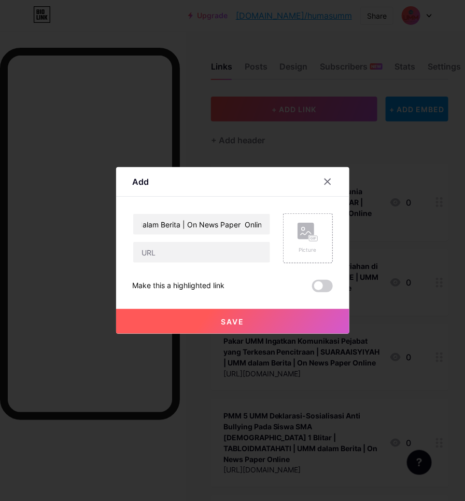
scroll to position [0, 0]
click at [184, 265] on div "PMM Kelompok 5 UMM Bawa Kemeriahan di Bulan Kemerdekaan | BERITASATU | UMM dala…" at bounding box center [233, 252] width 200 height 79
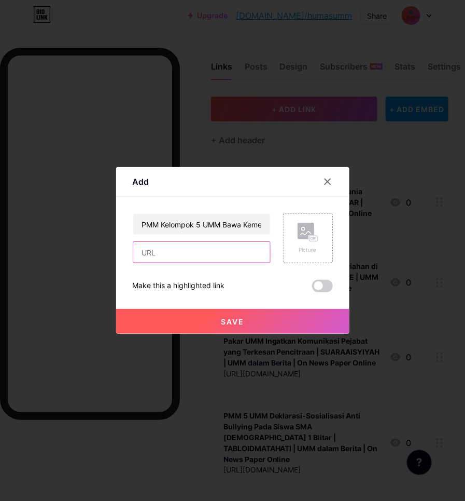
click at [185, 258] on input "text" at bounding box center [201, 252] width 137 height 21
paste input "[URL][DOMAIN_NAME]"
type input "[URL][DOMAIN_NAME]"
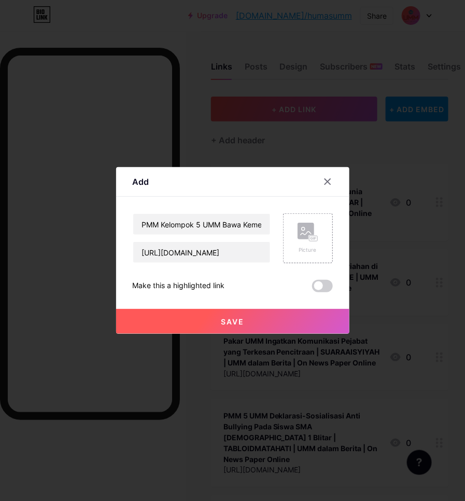
click at [227, 321] on span "Save" at bounding box center [232, 321] width 23 height 9
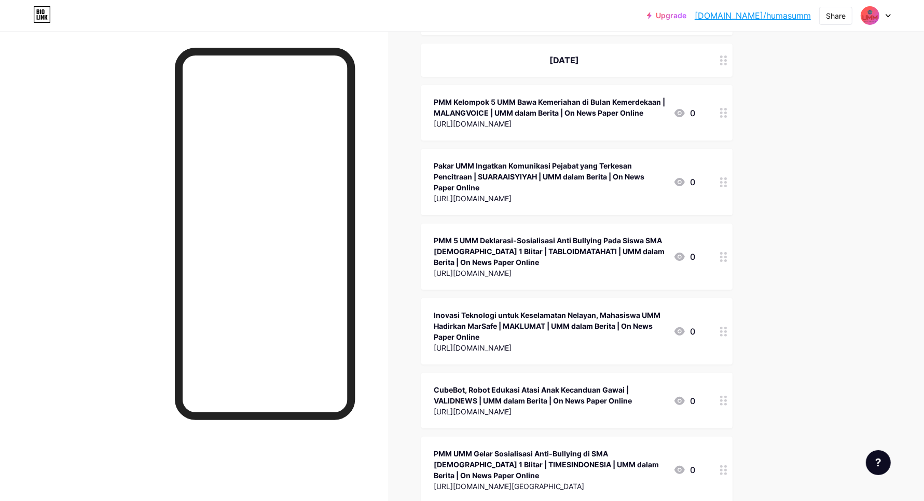
scroll to position [0, 0]
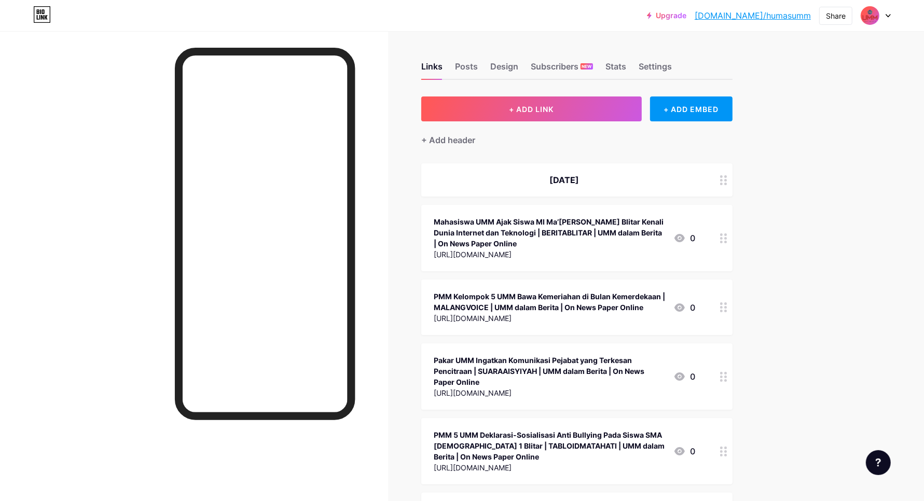
click at [470, 62] on div "Posts" at bounding box center [466, 69] width 23 height 19
click at [505, 66] on div "Design" at bounding box center [504, 69] width 28 height 19
click at [507, 71] on div "Design" at bounding box center [504, 69] width 28 height 19
click at [74, 95] on div at bounding box center [194, 281] width 388 height 501
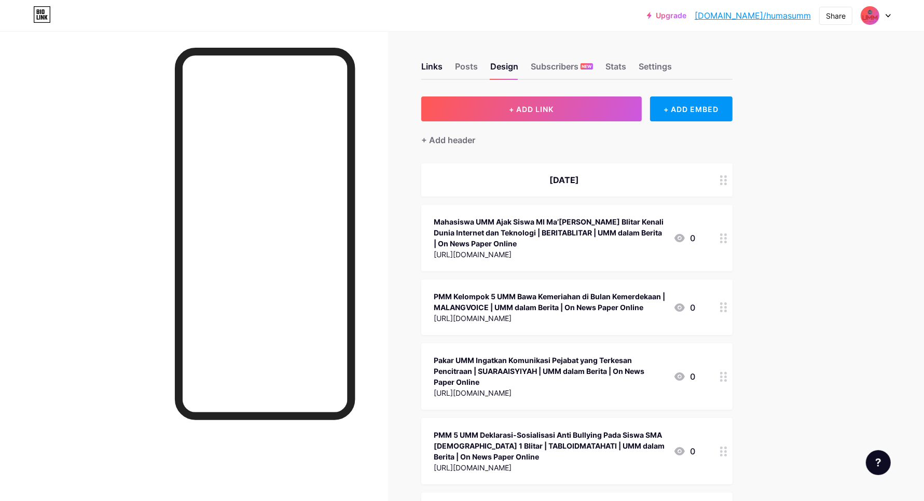
click at [73, 95] on div at bounding box center [194, 281] width 388 height 501
click at [37, 126] on div at bounding box center [194, 281] width 388 height 501
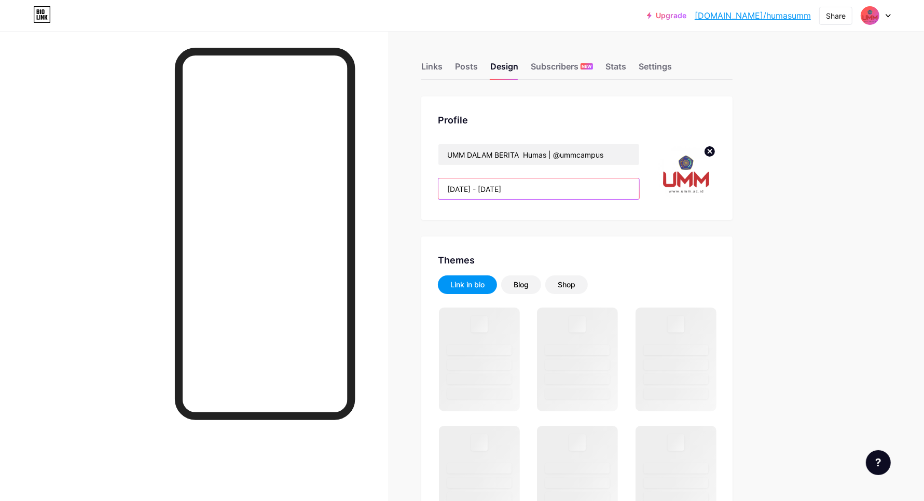
click at [524, 185] on input "[DATE] - [DATE]" at bounding box center [538, 188] width 201 height 21
click at [531, 190] on input "[DATE] - [DATE]" at bounding box center [538, 188] width 201 height 21
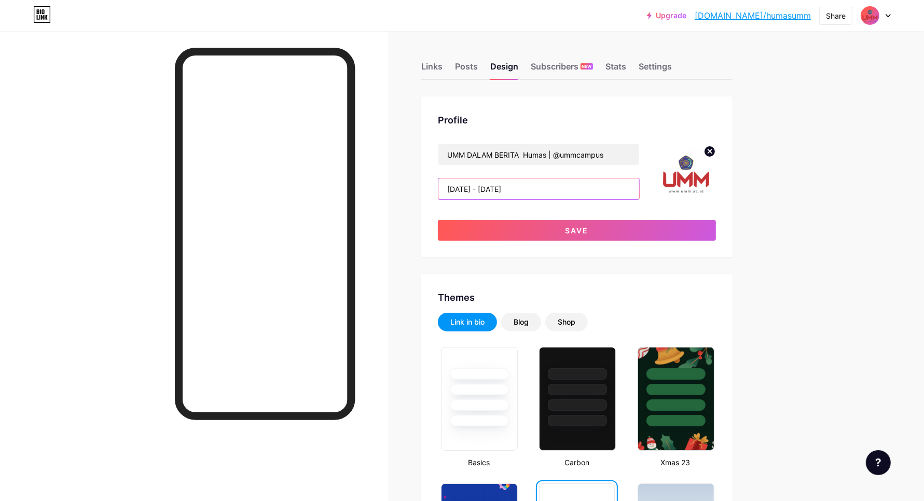
click at [545, 192] on input "[DATE] - [DATE]" at bounding box center [538, 188] width 201 height 21
click at [542, 190] on input "[DATE] - [DATE]" at bounding box center [538, 188] width 201 height 21
type input "[DATE] - [DATE]"
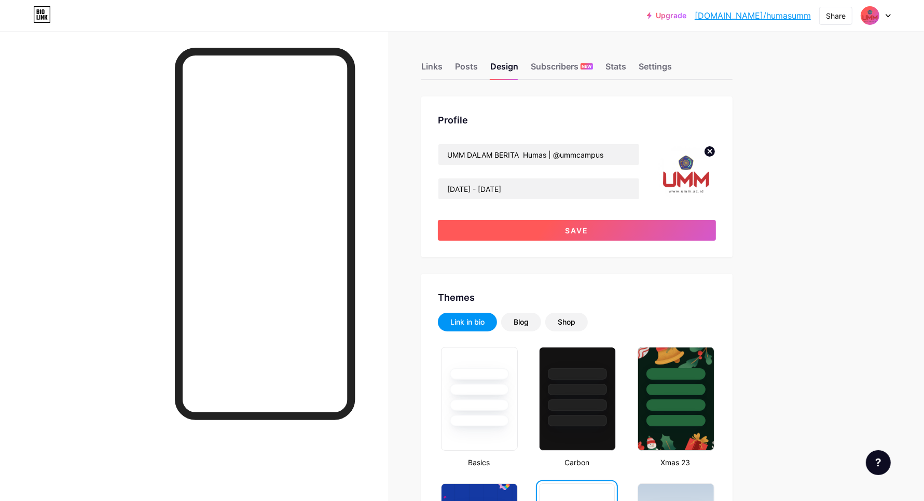
click at [589, 229] on span "Save" at bounding box center [577, 230] width 23 height 9
